Goal: Transaction & Acquisition: Download file/media

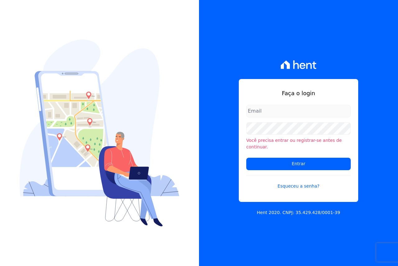
click at [282, 111] on input "email" at bounding box center [298, 111] width 104 height 12
type input "[EMAIL_ADDRESS][DOMAIN_NAME]"
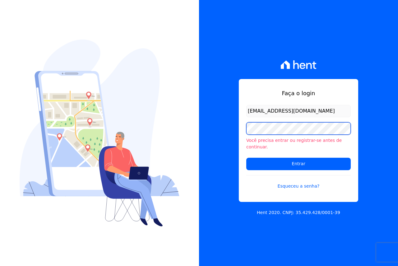
click at [246, 158] on input "Entrar" at bounding box center [298, 164] width 104 height 12
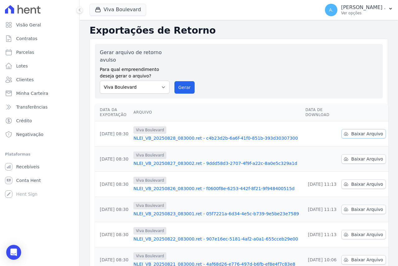
click at [361, 133] on span "Baixar Arquivo" at bounding box center [367, 133] width 32 height 6
click at [362, 159] on span "Baixar Arquivo" at bounding box center [367, 159] width 32 height 6
click at [358, 184] on span "Baixar Arquivo" at bounding box center [367, 184] width 32 height 6
click at [360, 212] on span "Baixar Arquivo" at bounding box center [367, 209] width 32 height 6
click at [362, 232] on span "Baixar Arquivo" at bounding box center [367, 234] width 32 height 6
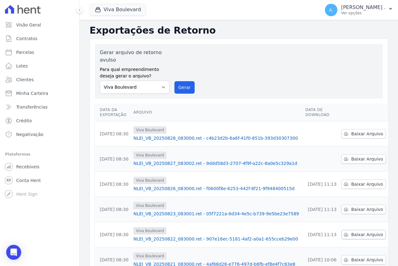
scroll to position [62, 0]
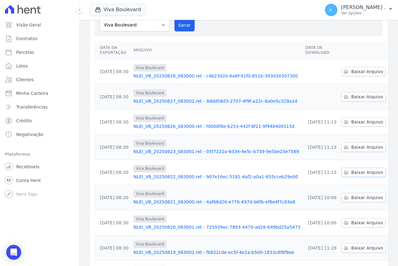
click at [351, 174] on span "Baixar Arquivo" at bounding box center [367, 172] width 32 height 6
click at [352, 197] on span "Baixar Arquivo" at bounding box center [367, 197] width 32 height 6
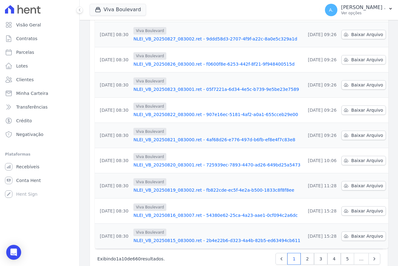
scroll to position [144, 0]
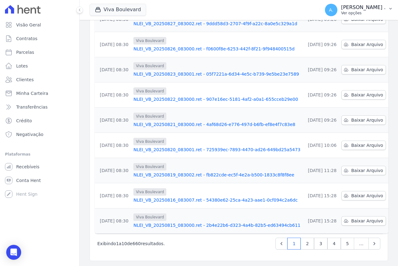
click at [373, 9] on p "[PERSON_NAME] ." at bounding box center [363, 7] width 44 height 6
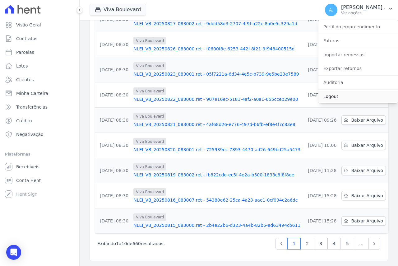
click at [334, 95] on link "Logout" at bounding box center [358, 96] width 80 height 11
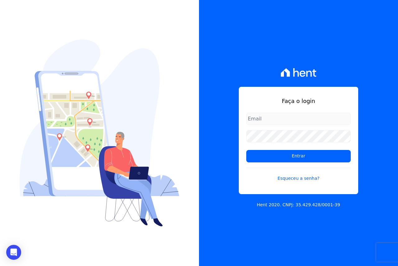
click at [254, 118] on input "email" at bounding box center [298, 118] width 104 height 12
